Goal: Information Seeking & Learning: Learn about a topic

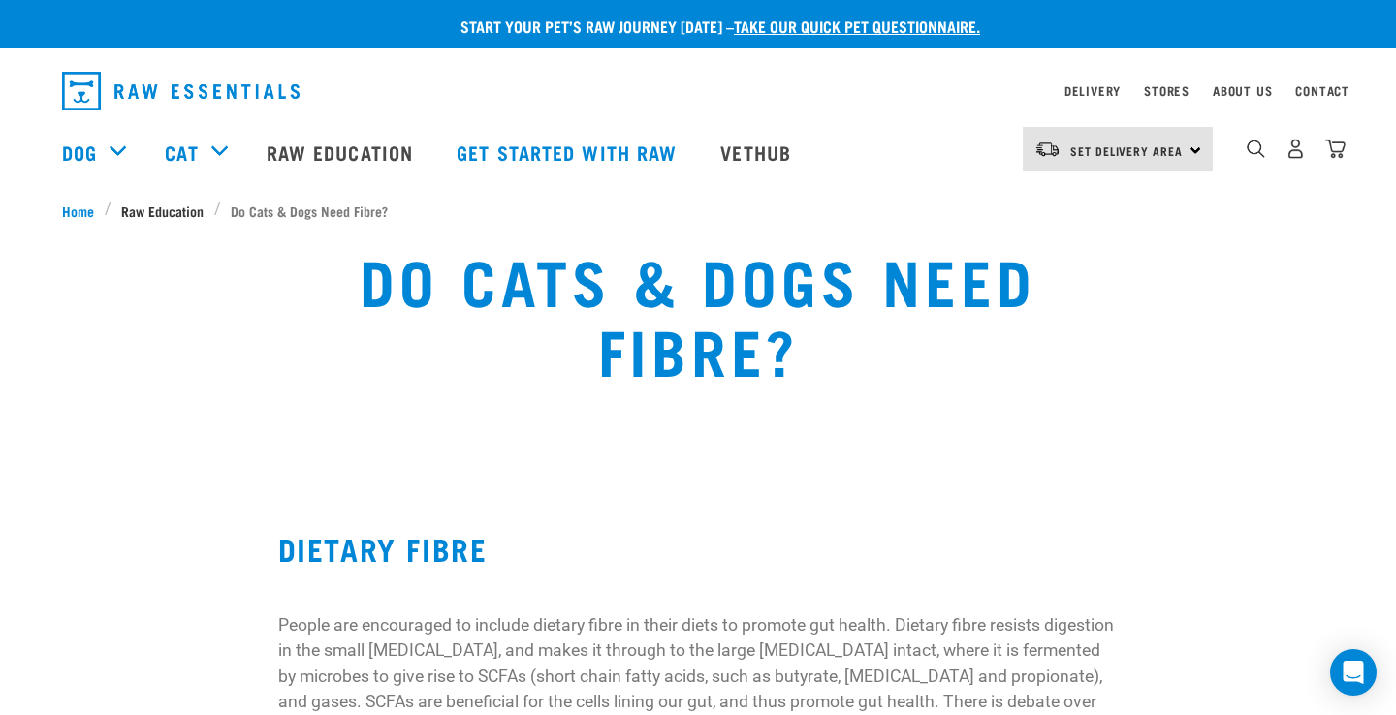
click at [171, 208] on span "Raw Education" at bounding box center [162, 211] width 82 height 20
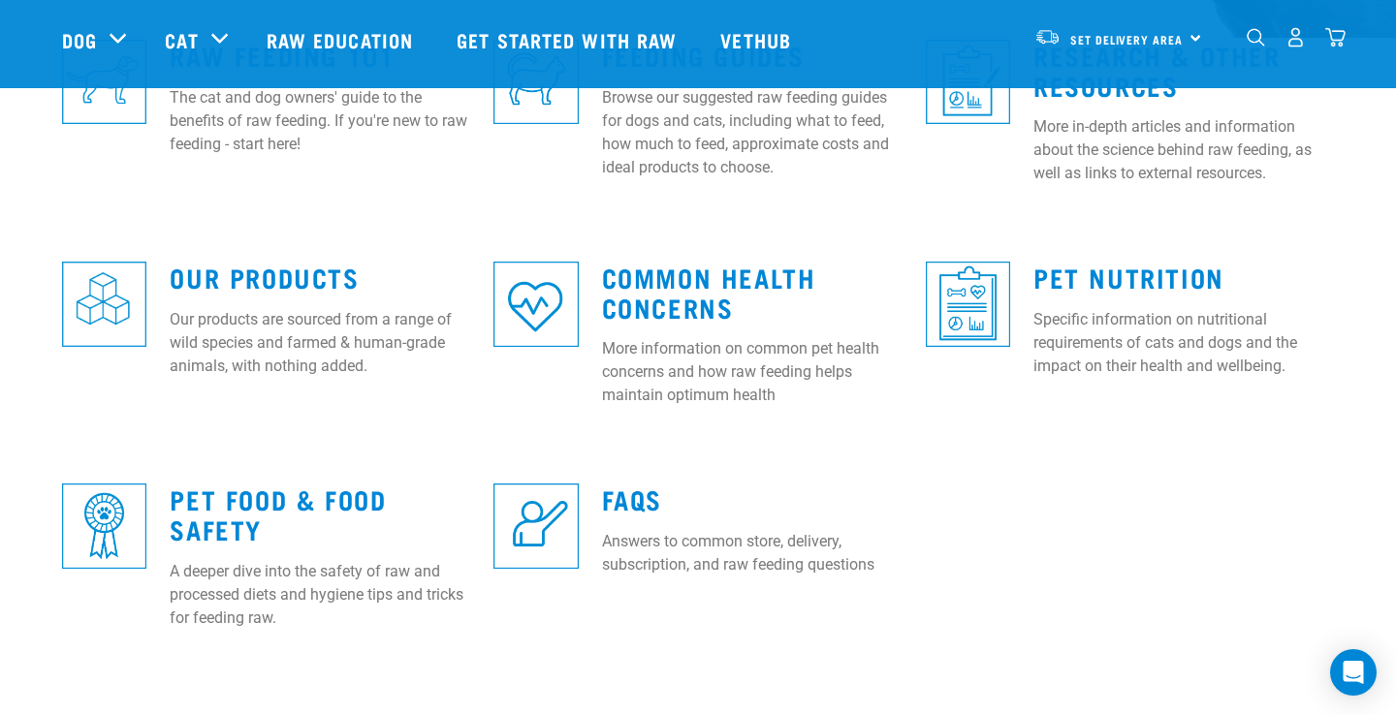
scroll to position [624, 0]
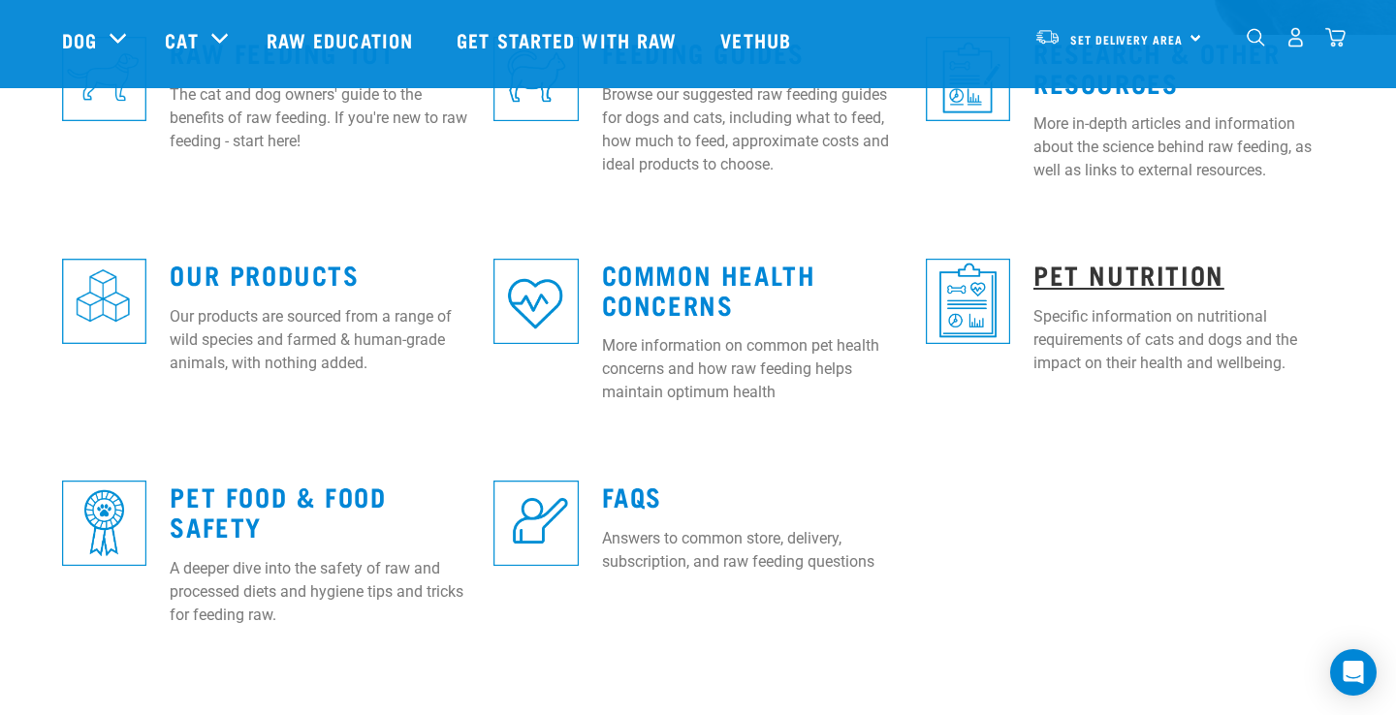
click at [1082, 269] on link "Pet Nutrition" at bounding box center [1128, 274] width 191 height 15
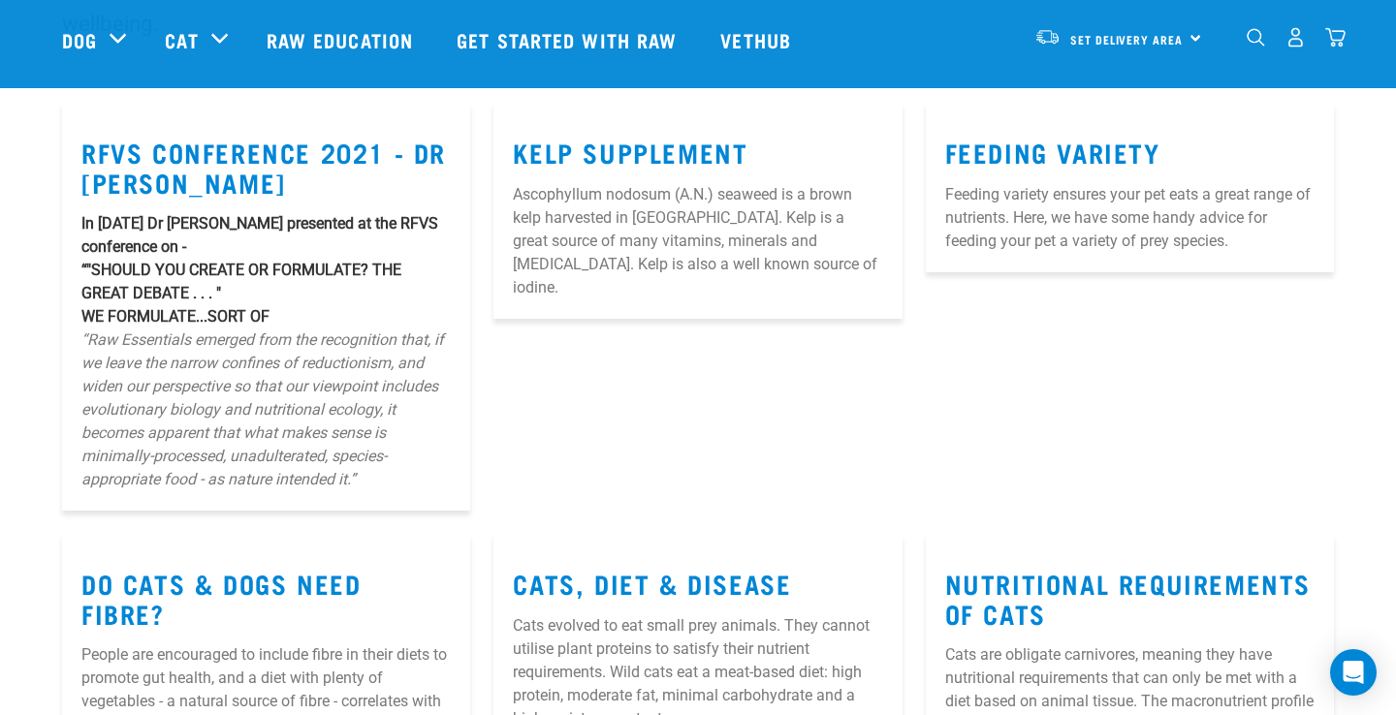
scroll to position [101, 0]
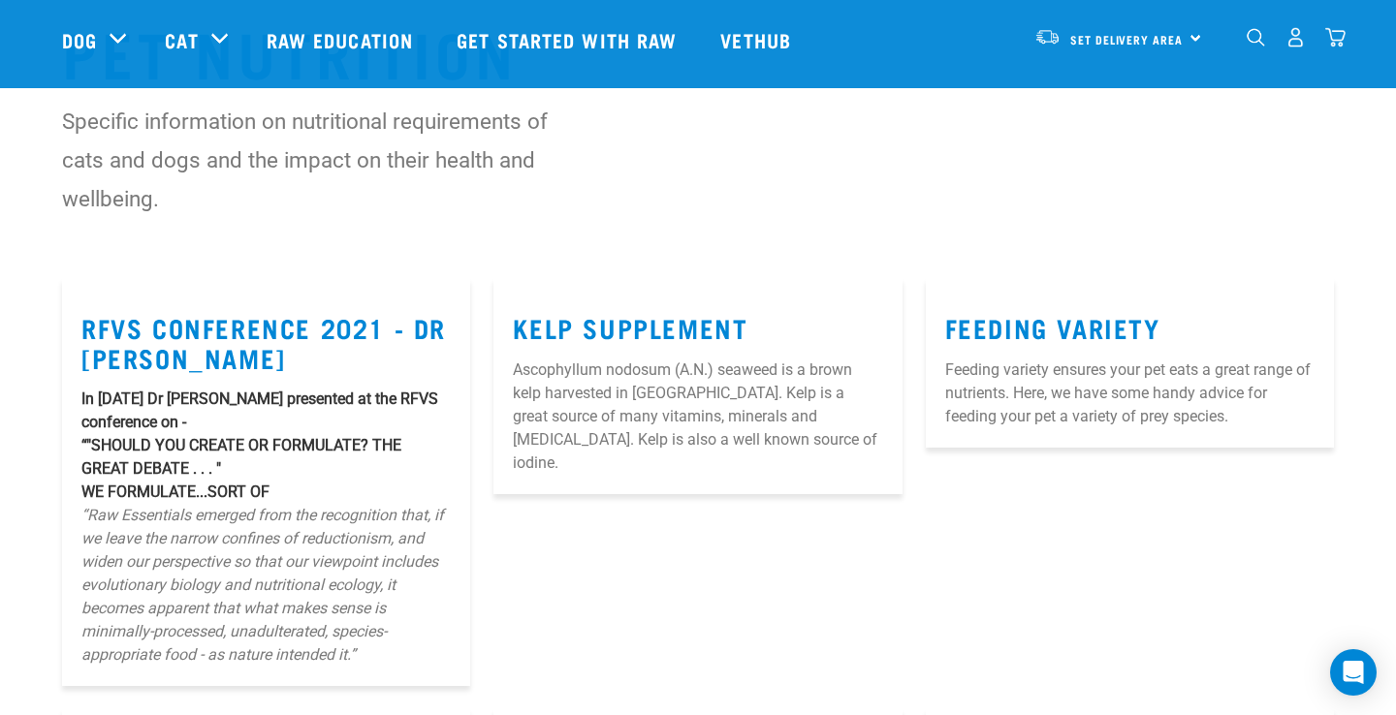
click at [1012, 372] on p "Feeding variety ensures your pet eats a great range of nutrients. Here, we have…" at bounding box center [1129, 394] width 369 height 70
click at [1010, 325] on link "Feeding Variety" at bounding box center [1052, 327] width 215 height 15
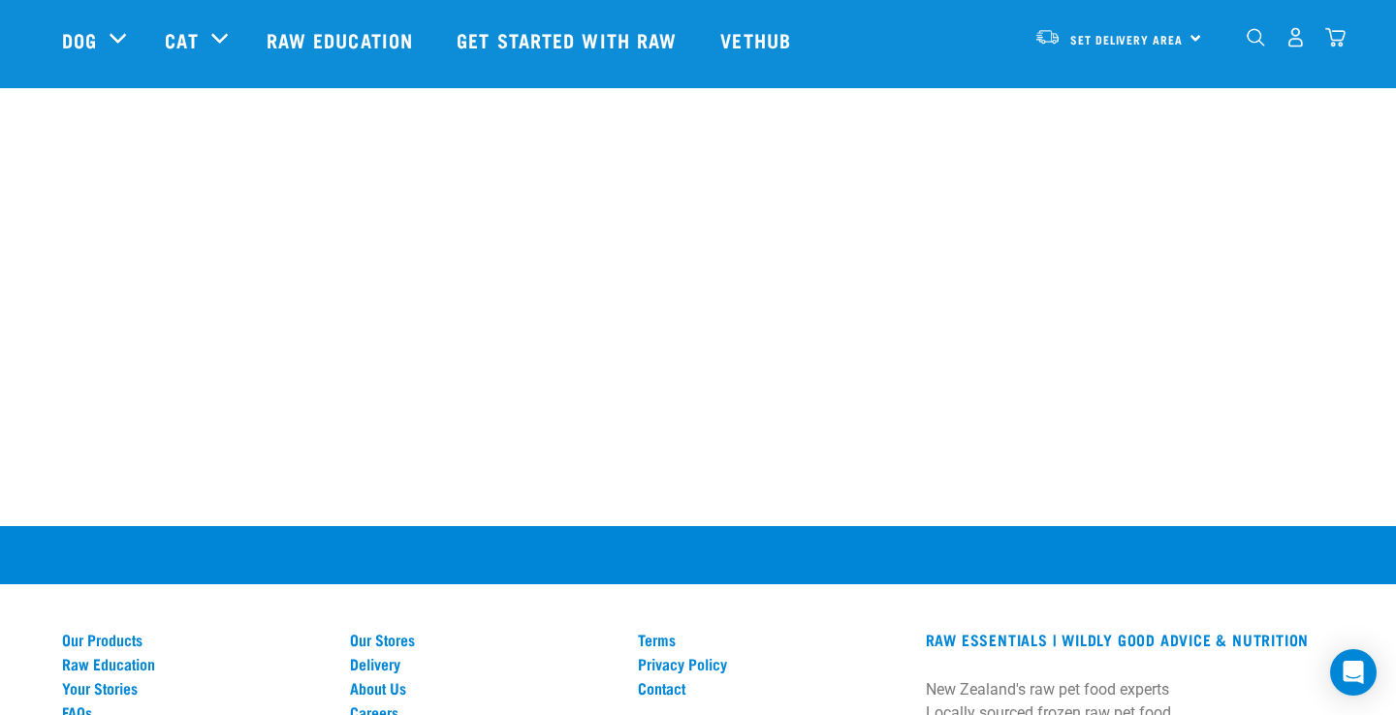
scroll to position [1138, 0]
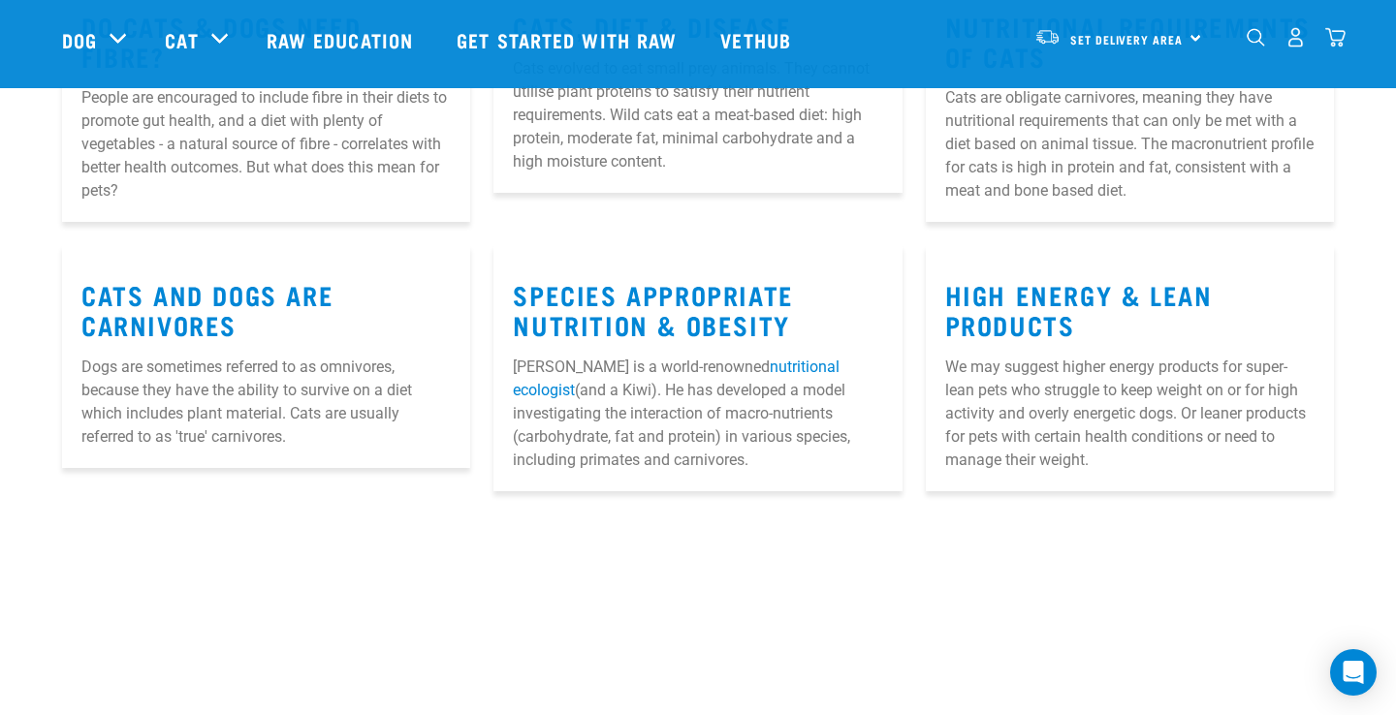
scroll to position [956, 0]
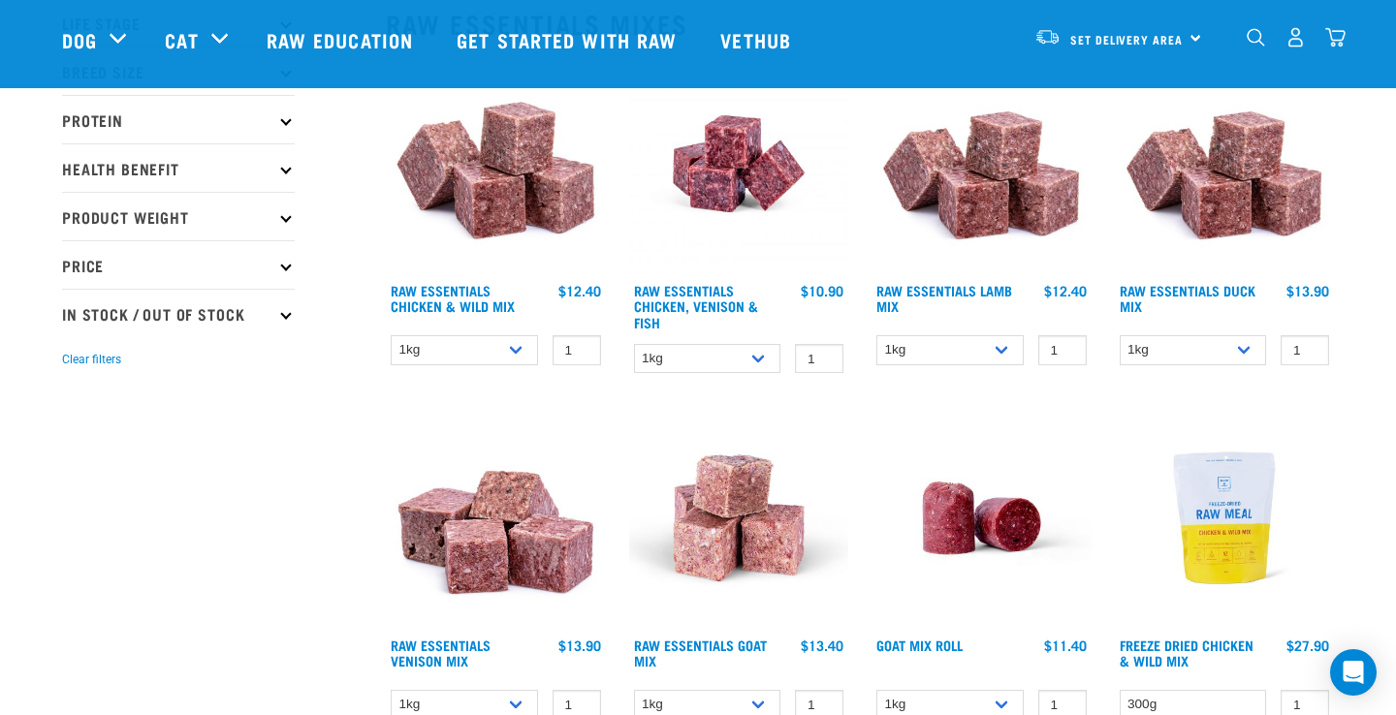
scroll to position [236, 0]
click at [511, 239] on img at bounding box center [496, 164] width 220 height 220
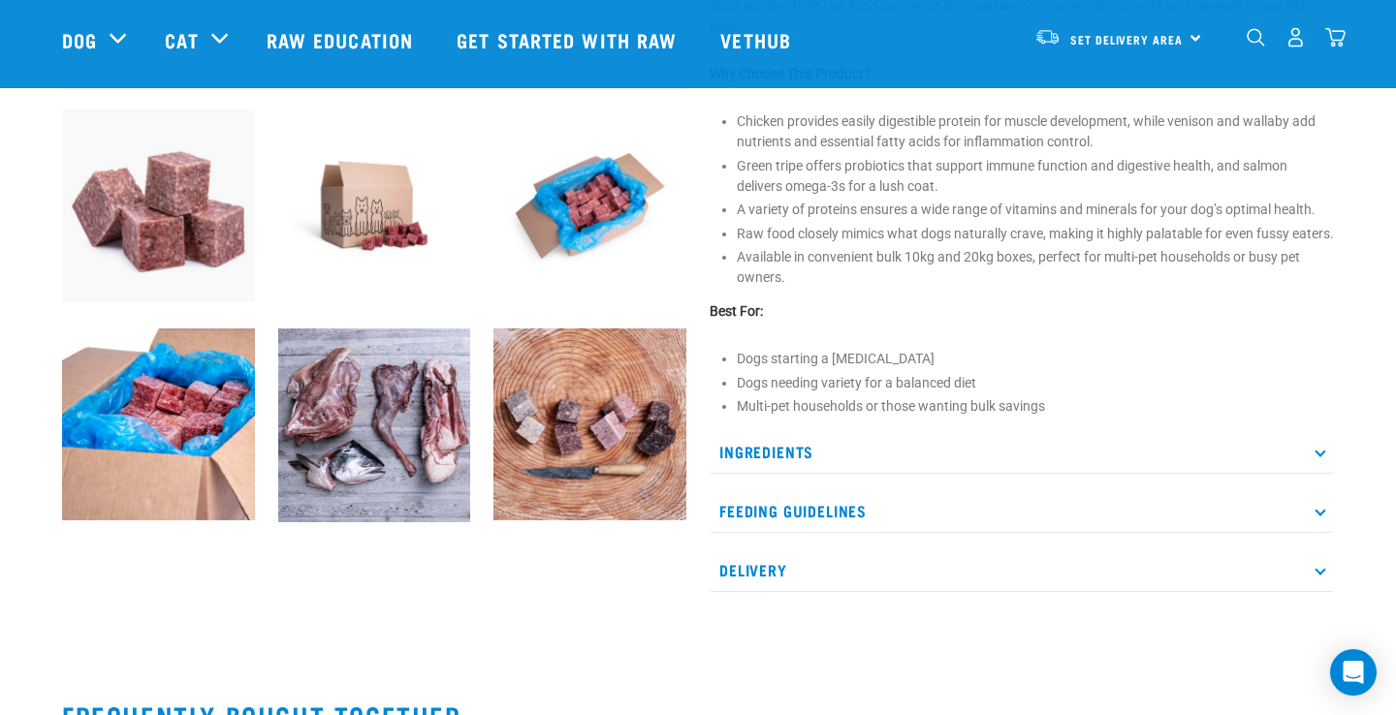
scroll to position [680, 0]
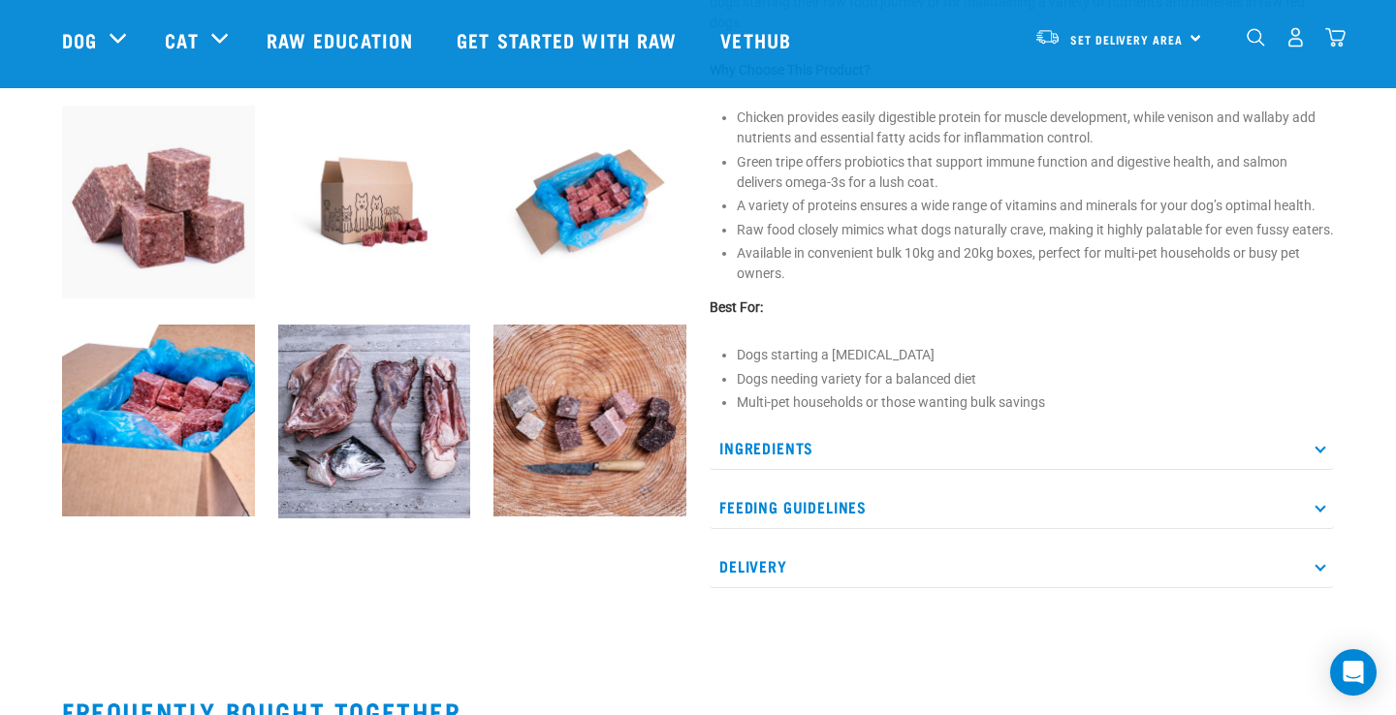
click at [1308, 529] on p "Feeding Guidelines" at bounding box center [1022, 508] width 624 height 44
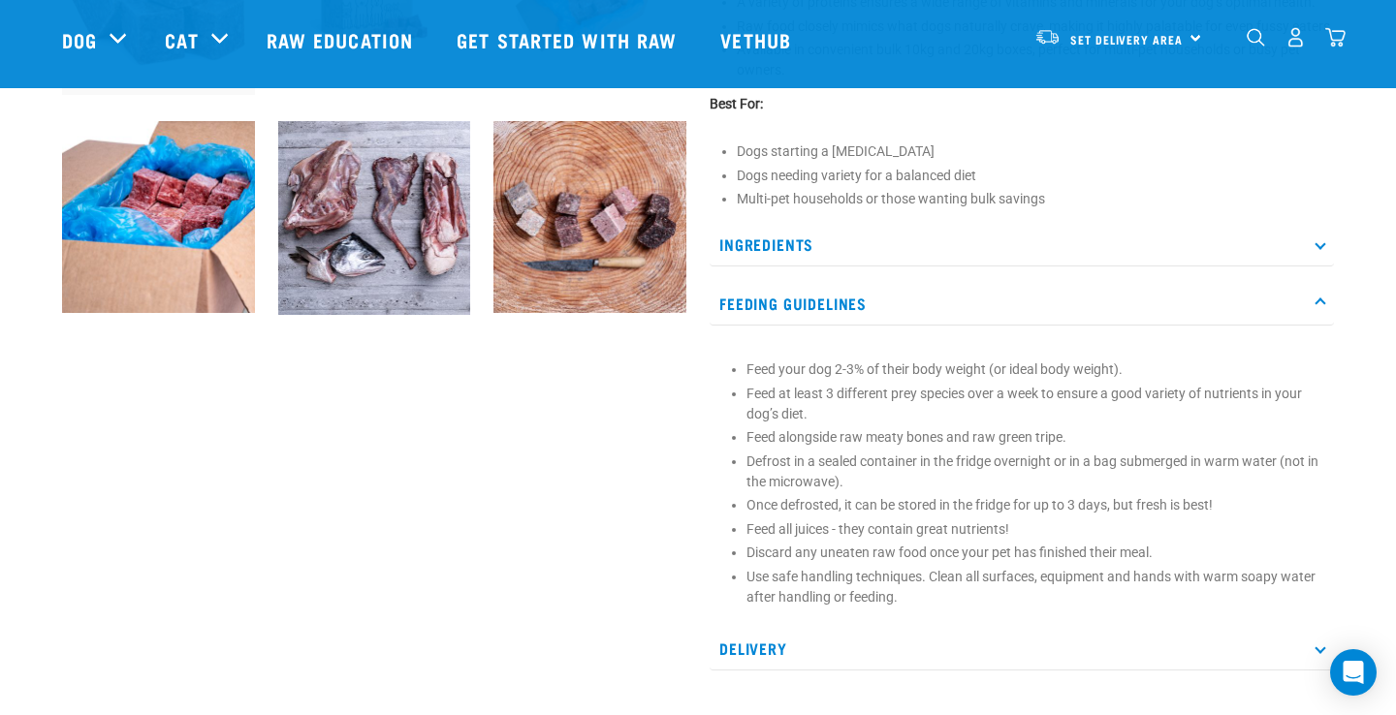
scroll to position [885, 0]
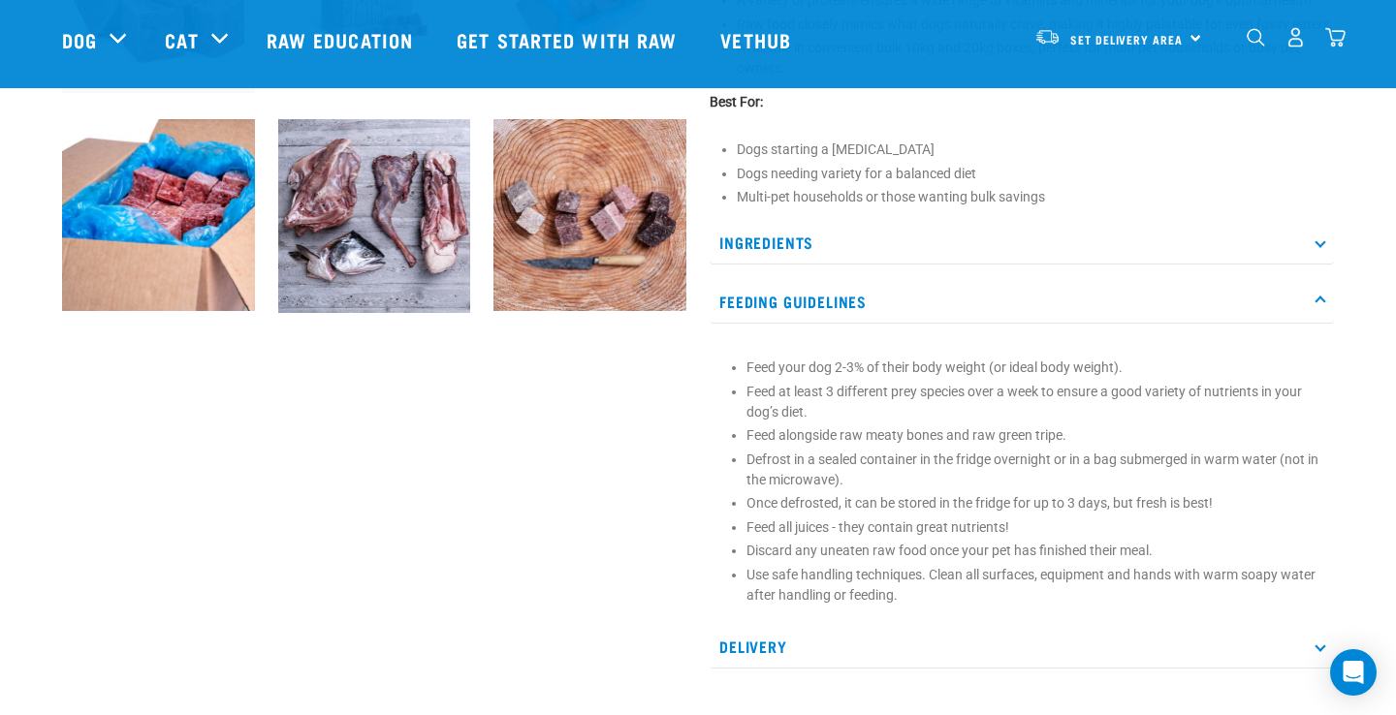
click at [1321, 307] on icon at bounding box center [1320, 302] width 11 height 11
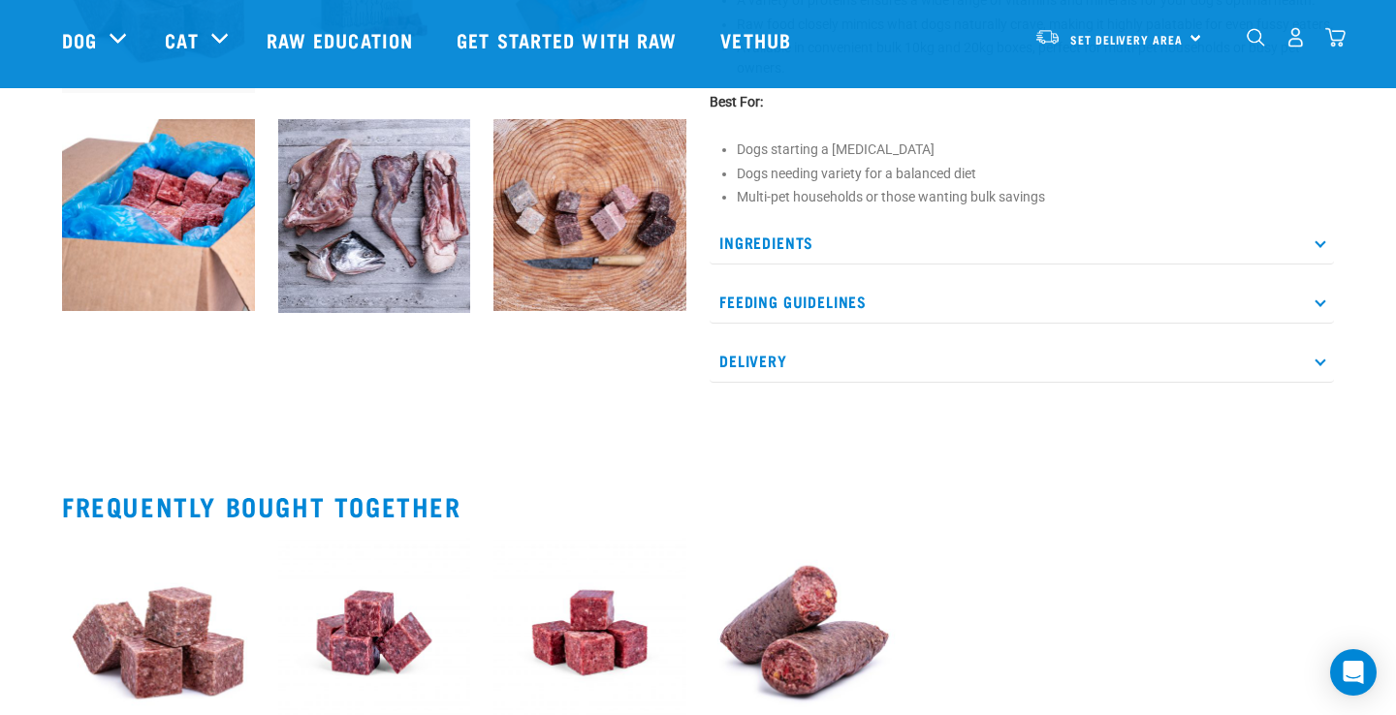
click at [1320, 248] on icon at bounding box center [1320, 243] width 11 height 11
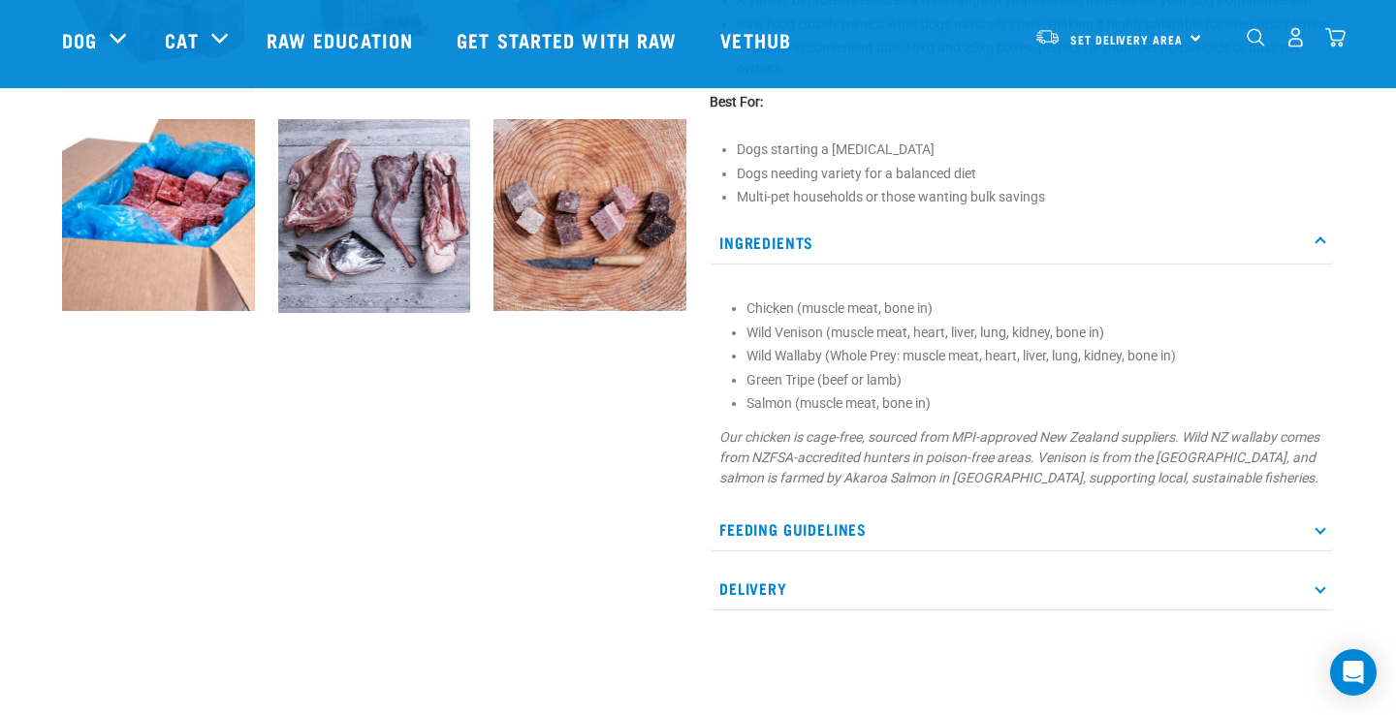
click at [1320, 248] on icon at bounding box center [1320, 243] width 11 height 11
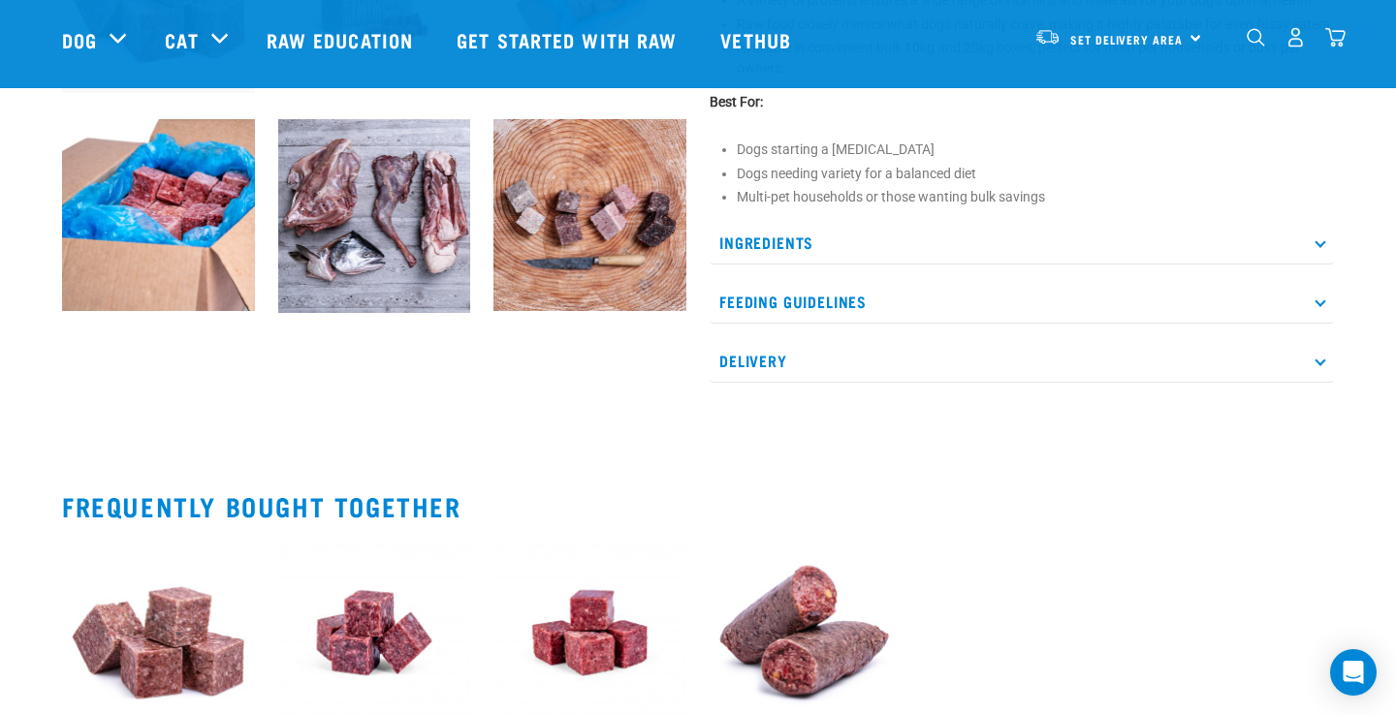
click at [1320, 314] on p "Feeding Guidelines" at bounding box center [1022, 302] width 624 height 44
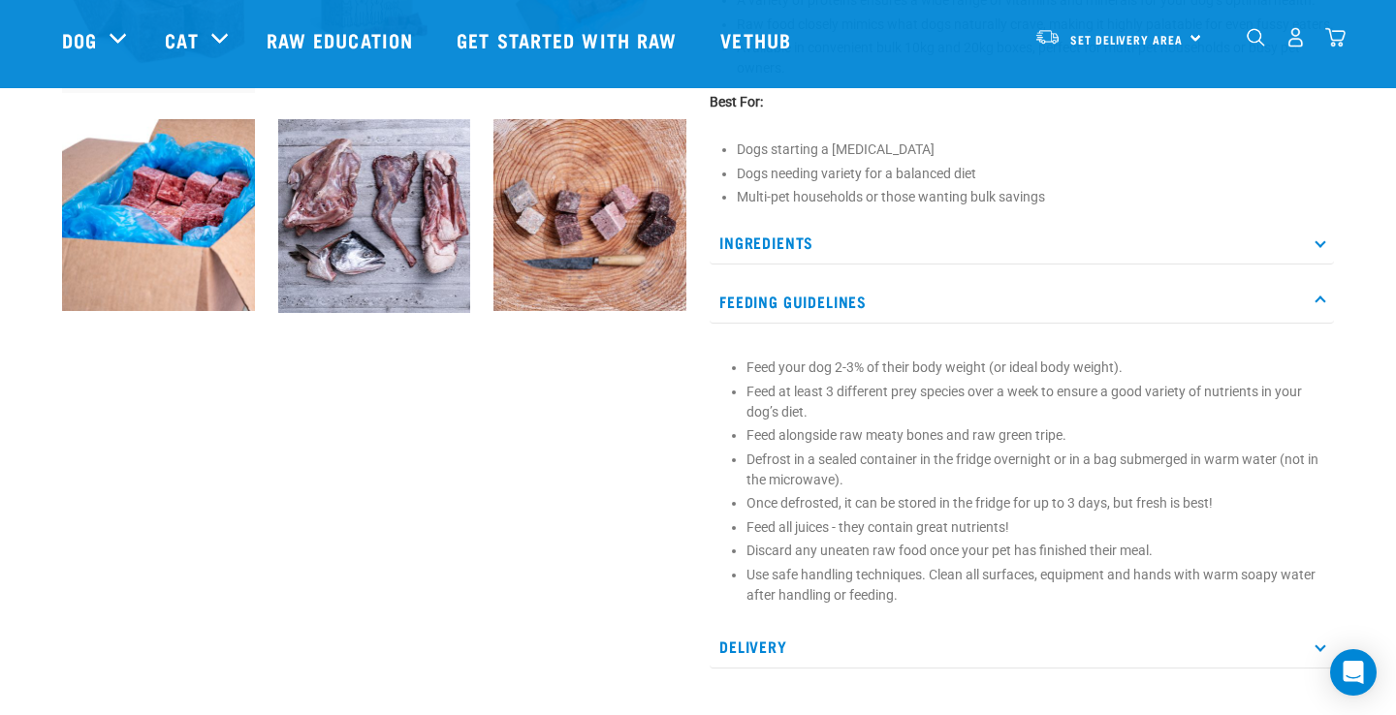
click at [1320, 314] on p "Feeding Guidelines" at bounding box center [1022, 302] width 624 height 44
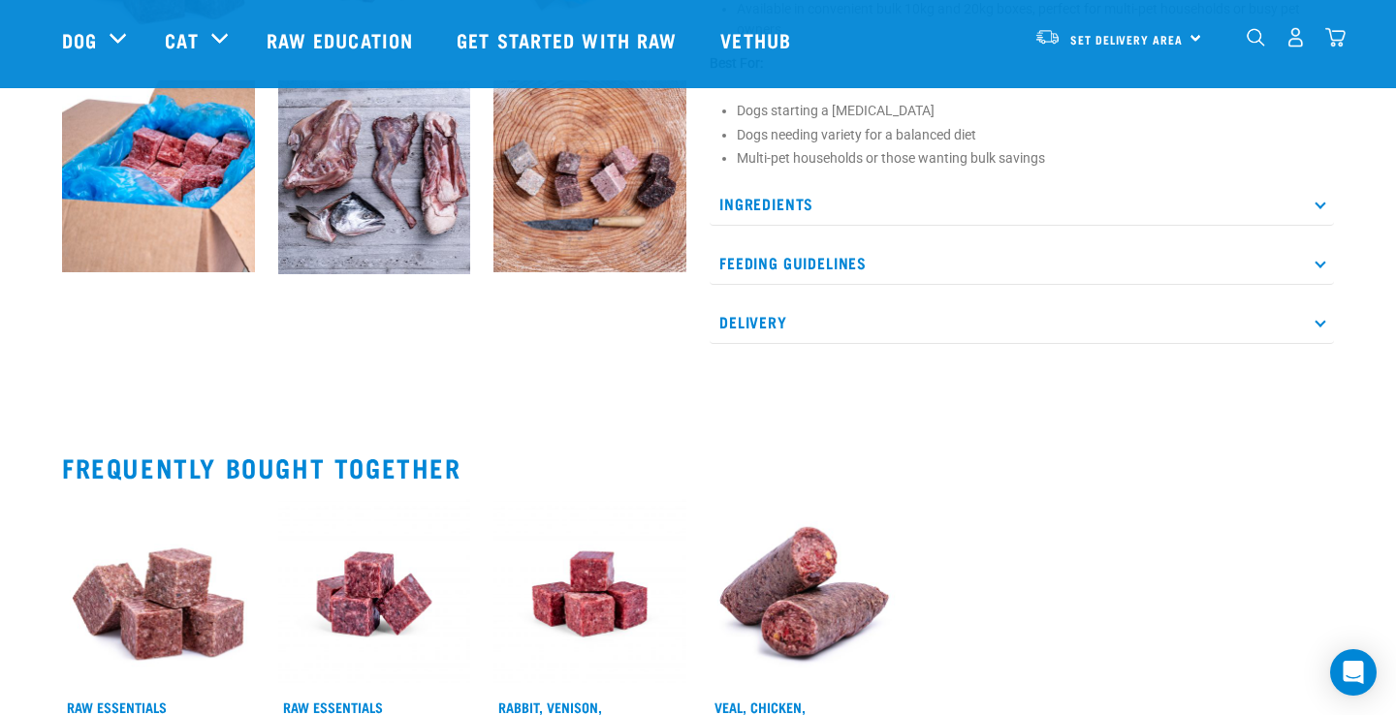
scroll to position [943, 0]
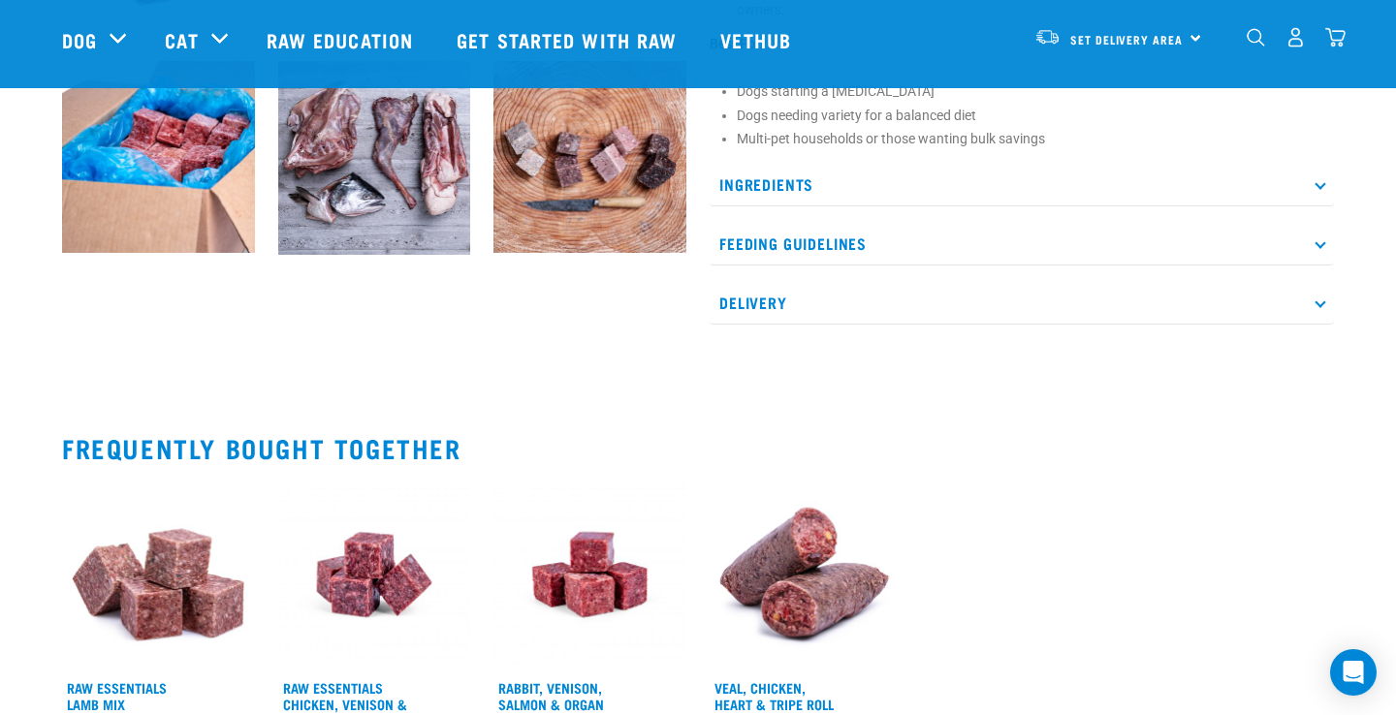
click at [1313, 266] on p "Feeding Guidelines" at bounding box center [1022, 244] width 624 height 44
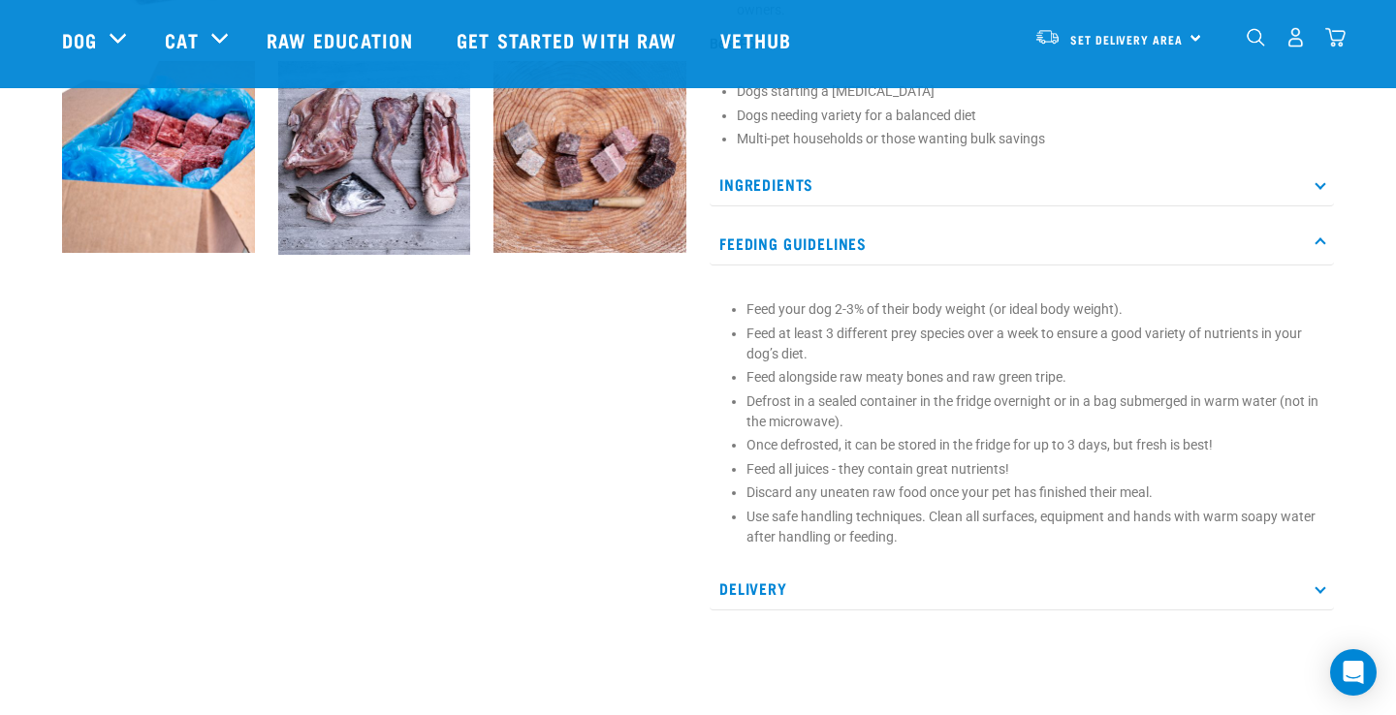
click at [1313, 266] on p "Feeding Guidelines" at bounding box center [1022, 244] width 624 height 44
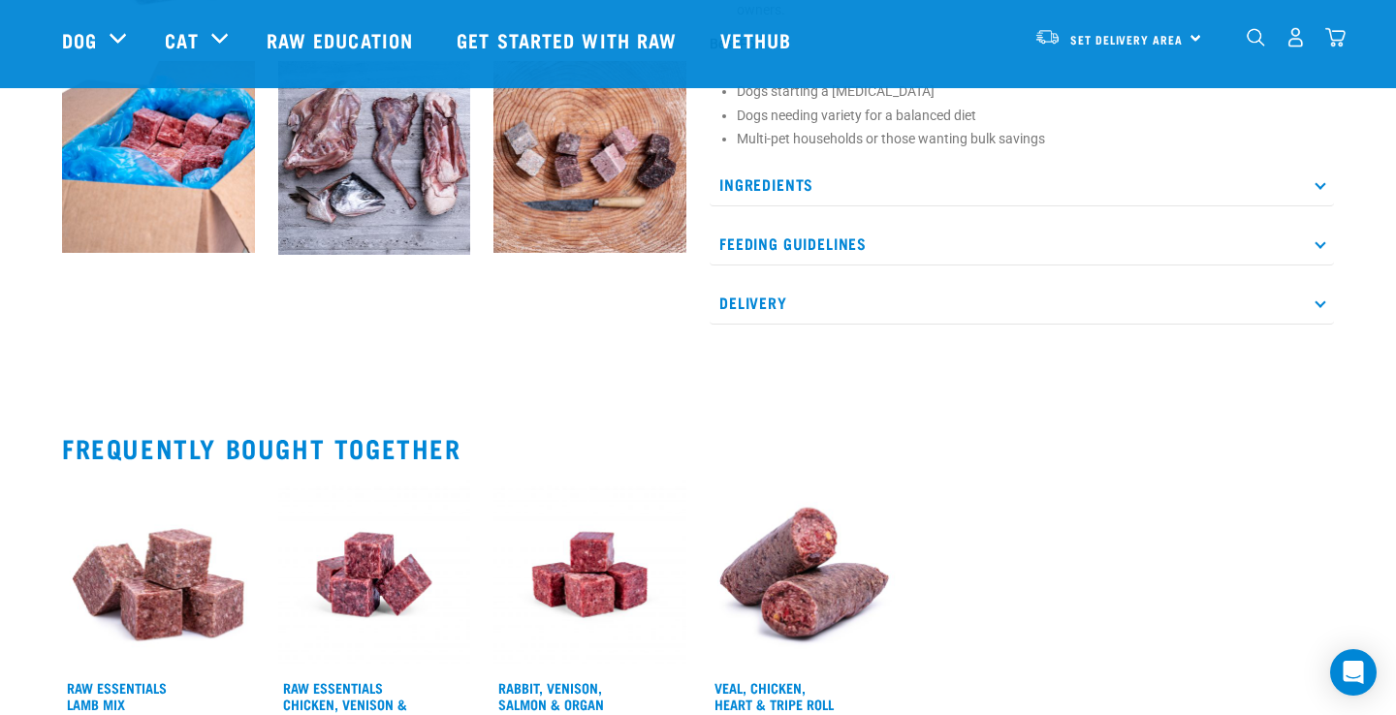
click at [1289, 206] on p "Ingredients" at bounding box center [1022, 185] width 624 height 44
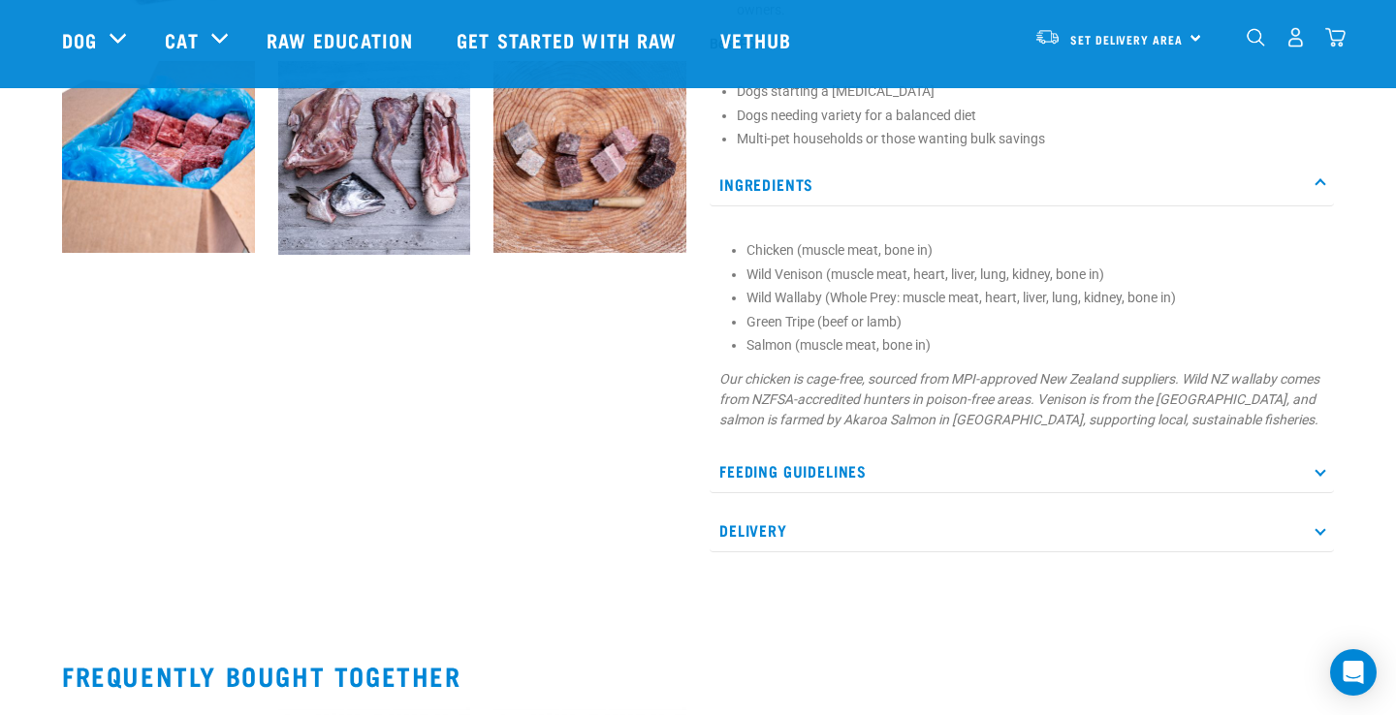
click at [1289, 206] on p "Ingredients" at bounding box center [1022, 185] width 624 height 44
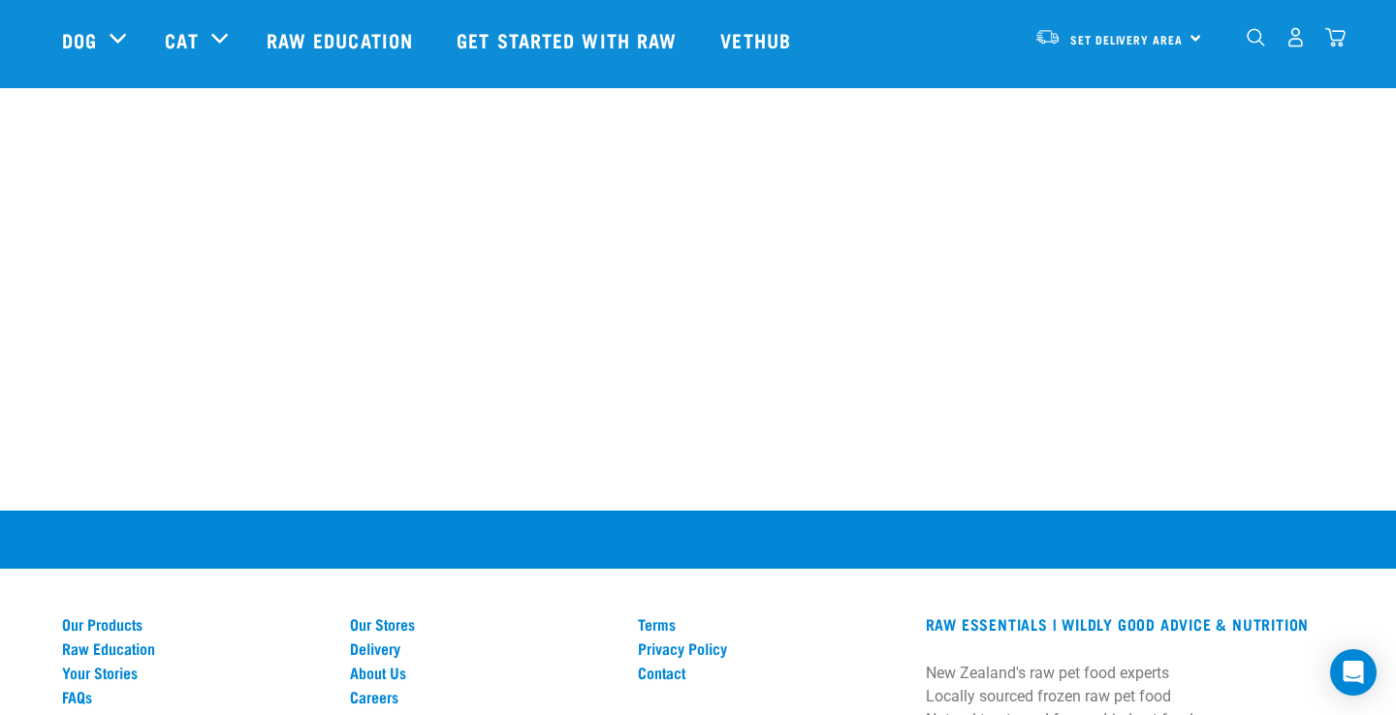
scroll to position [1768, 0]
